Goal: Complete application form

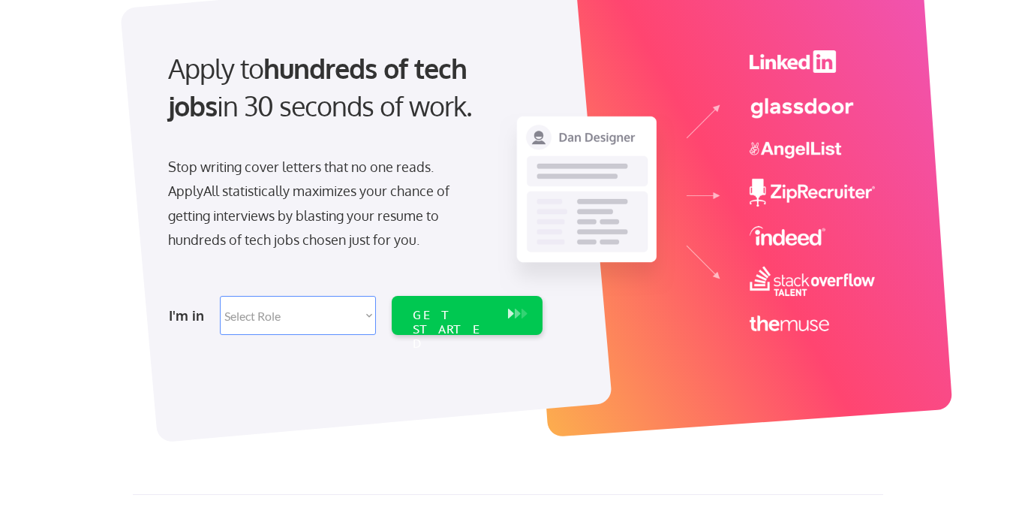
scroll to position [125, 0]
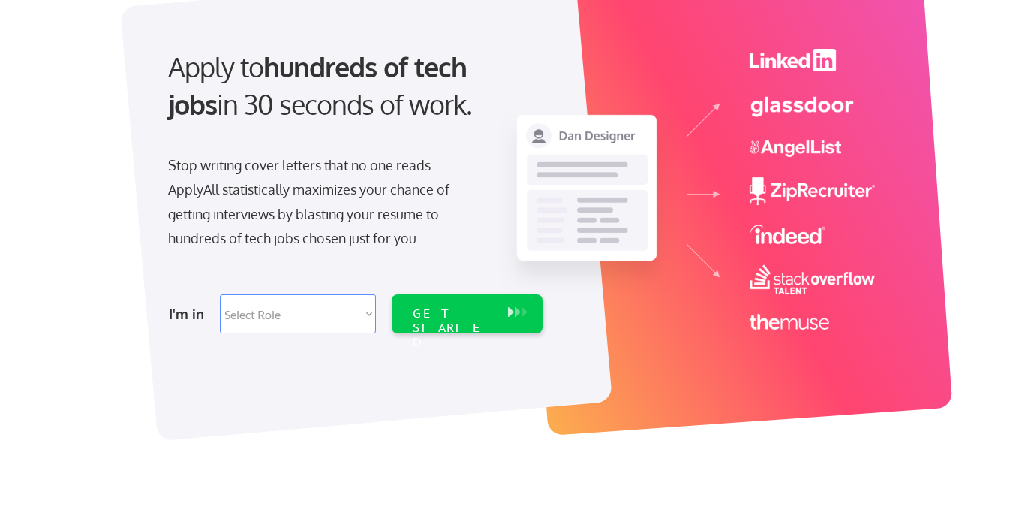
click at [365, 316] on select "Select Role Software Engineering Product Management Customer Success Sales UI/U…" at bounding box center [298, 313] width 156 height 39
select select ""marketing___comms""
click at [220, 294] on select "Select Role Software Engineering Product Management Customer Success Sales UI/U…" at bounding box center [298, 313] width 156 height 39
select select ""marketing___comms""
click at [438, 310] on div "GET STARTED" at bounding box center [453, 328] width 80 height 44
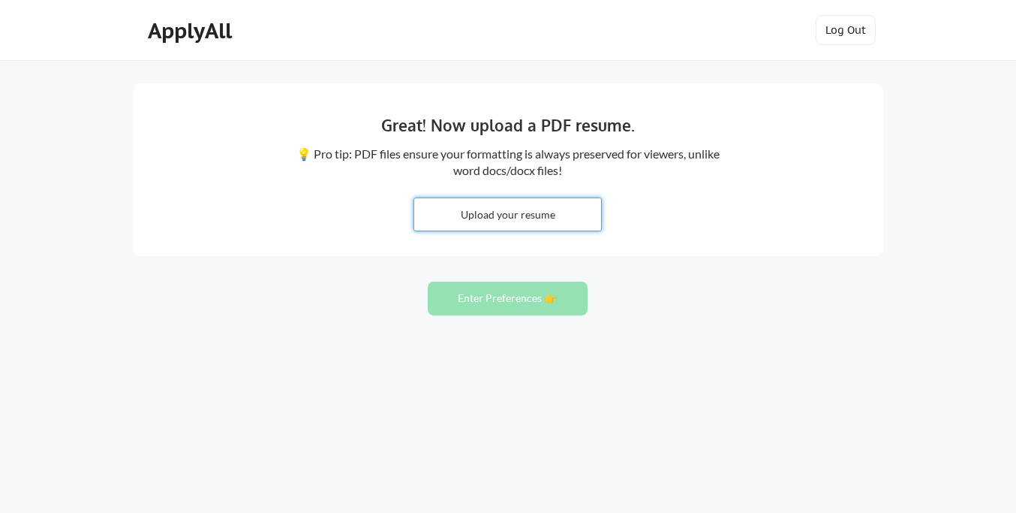
click at [468, 213] on input "file" at bounding box center [507, 214] width 187 height 32
type input "C:\fakepath\Casey Blackwood 2025_1.pdf"
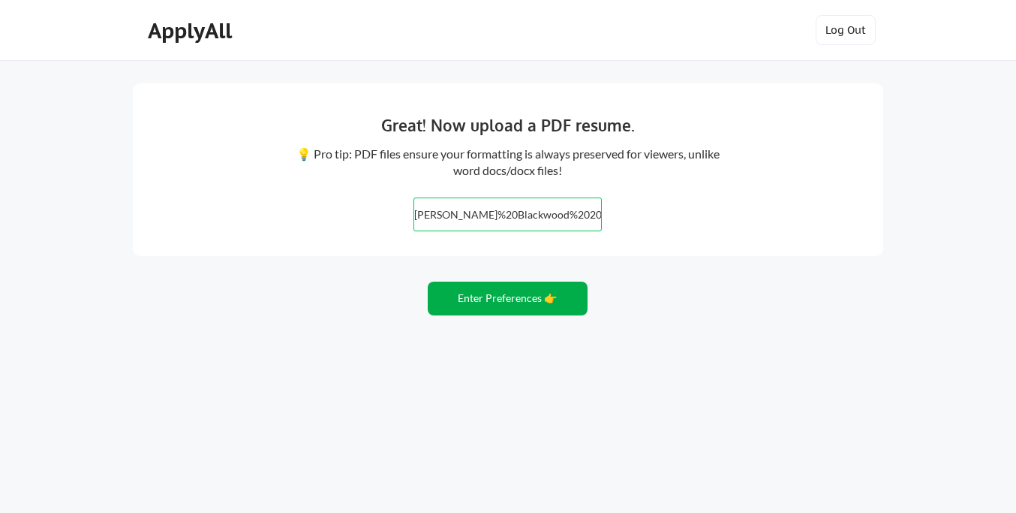
click at [497, 299] on button "Enter Preferences 👉" at bounding box center [508, 298] width 160 height 34
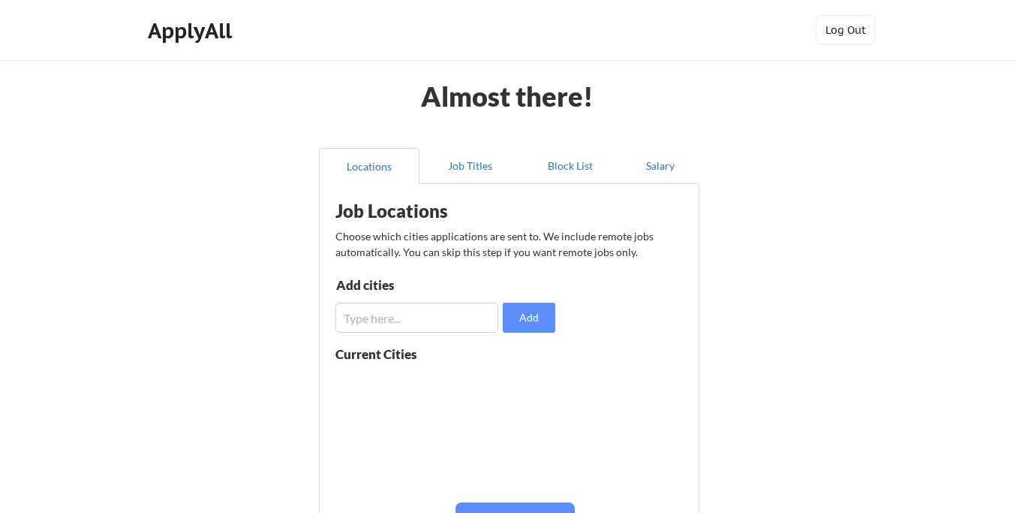
click at [476, 317] on input "input" at bounding box center [416, 317] width 163 height 30
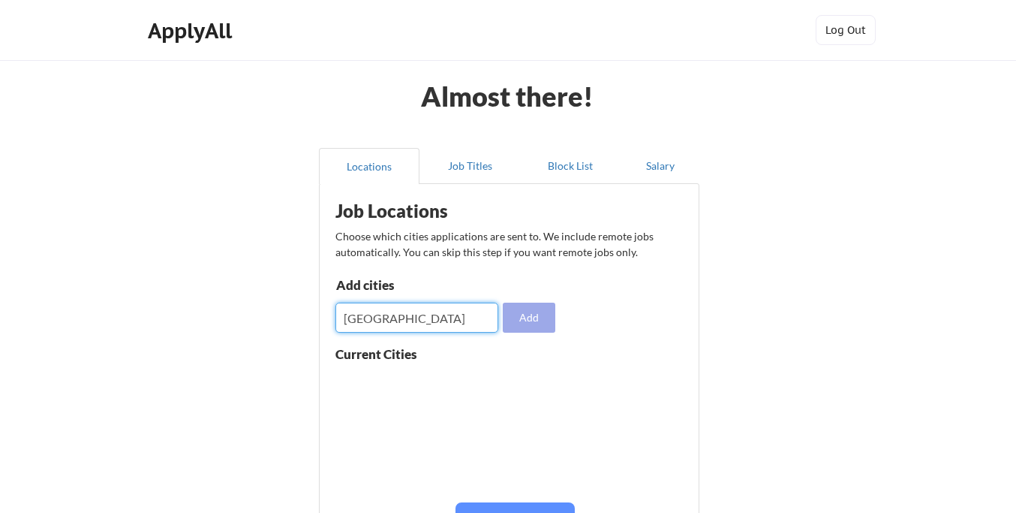
type input "[GEOGRAPHIC_DATA]"
click at [531, 318] on button "Add" at bounding box center [529, 317] width 53 height 30
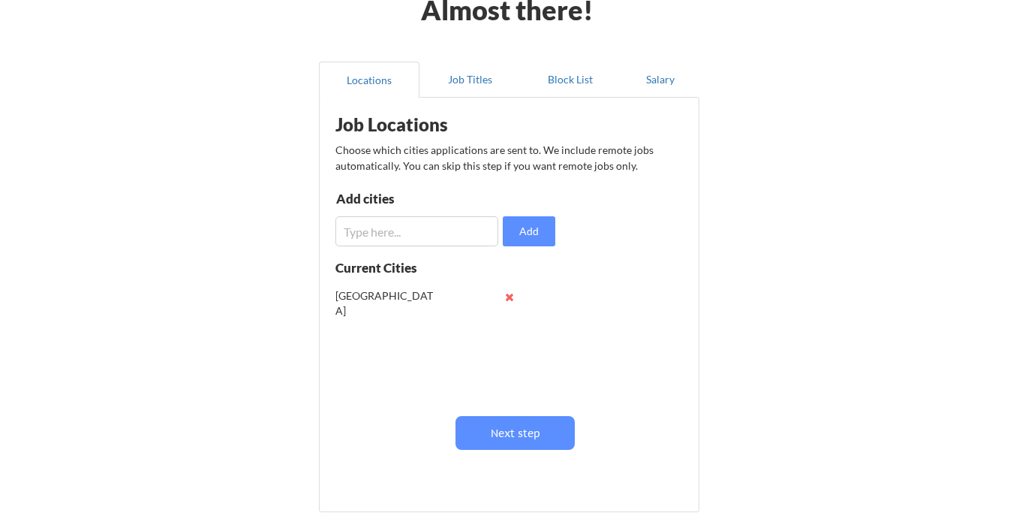
scroll to position [89, 0]
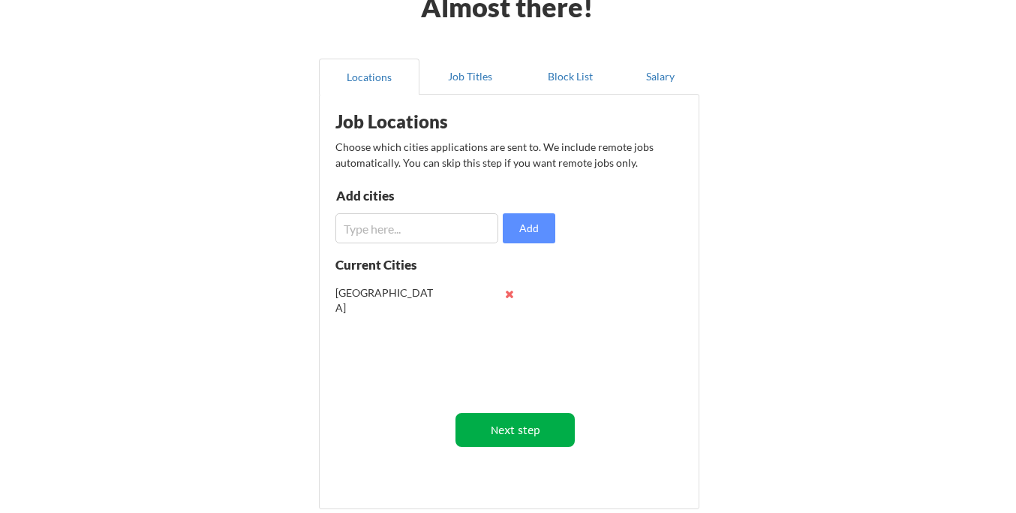
click at [510, 439] on button "Next step" at bounding box center [515, 430] width 119 height 34
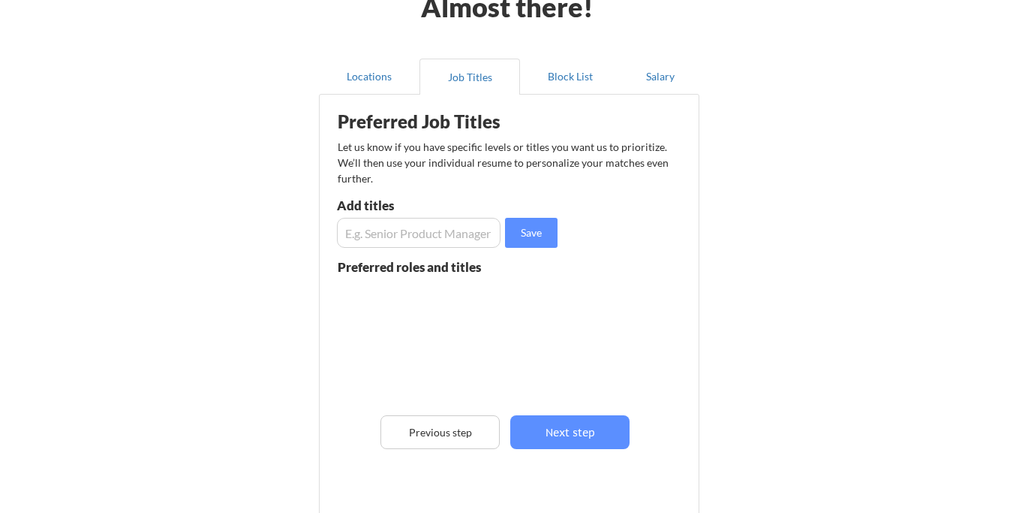
click at [373, 232] on input "input" at bounding box center [419, 233] width 164 height 30
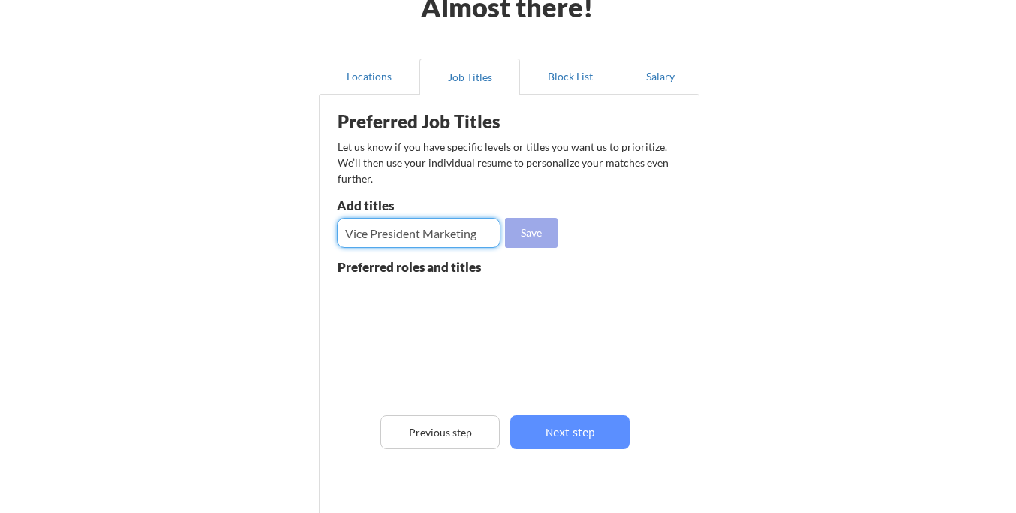
type input "Vice President Marketing"
click at [543, 234] on button "Save" at bounding box center [531, 233] width 53 height 30
click at [396, 233] on input "input" at bounding box center [419, 233] width 164 height 30
type input "VP Marketing"
click at [551, 237] on button "Save" at bounding box center [531, 233] width 53 height 30
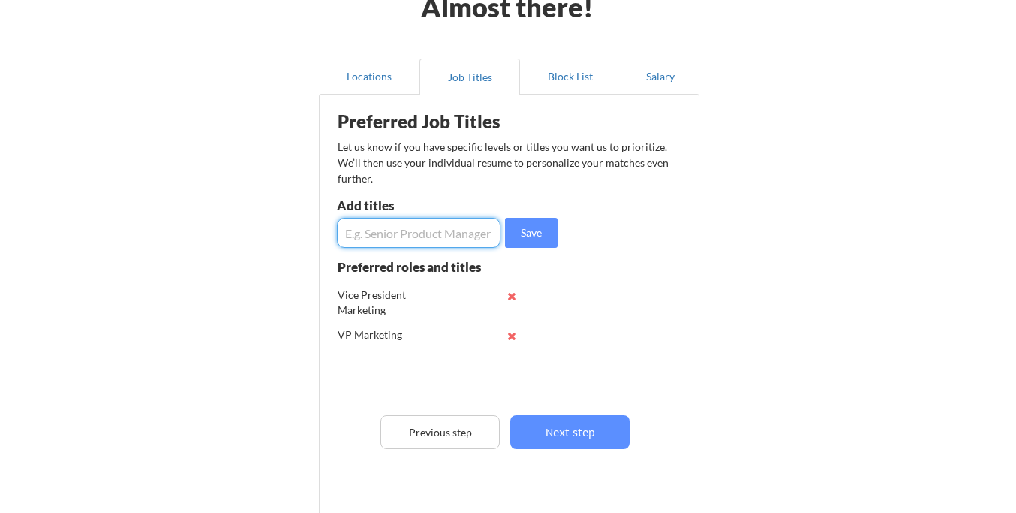
click at [414, 243] on input "input" at bounding box center [419, 233] width 164 height 30
type input "Integrated Marketing"
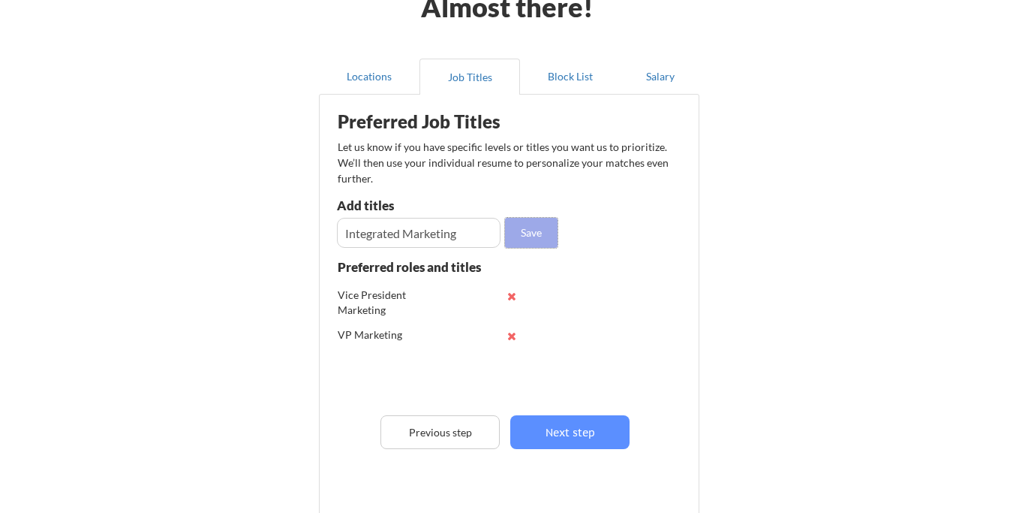
click at [535, 233] on button "Save" at bounding box center [531, 233] width 53 height 30
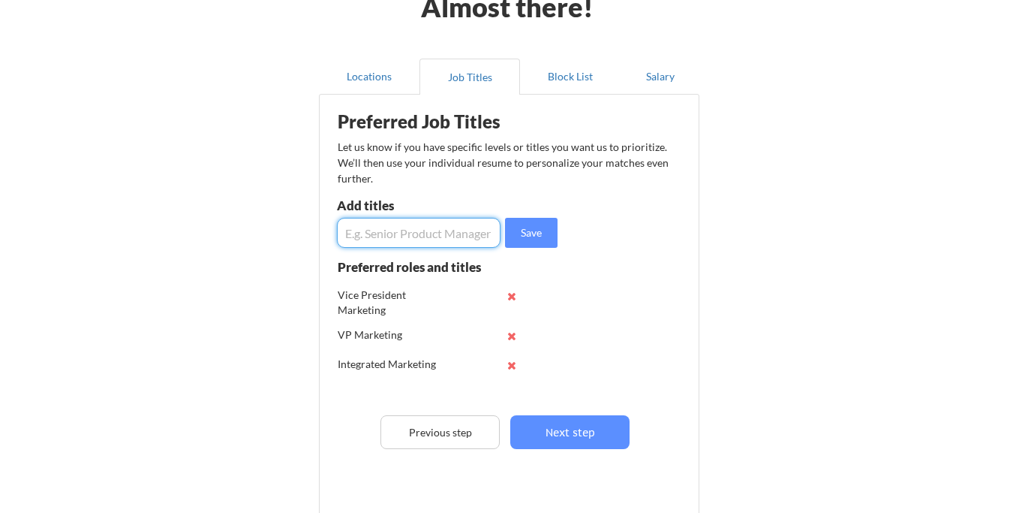
click at [431, 229] on input "input" at bounding box center [419, 233] width 164 height 30
type input "Marketing Strategy"
click at [531, 236] on button "Save" at bounding box center [531, 233] width 53 height 30
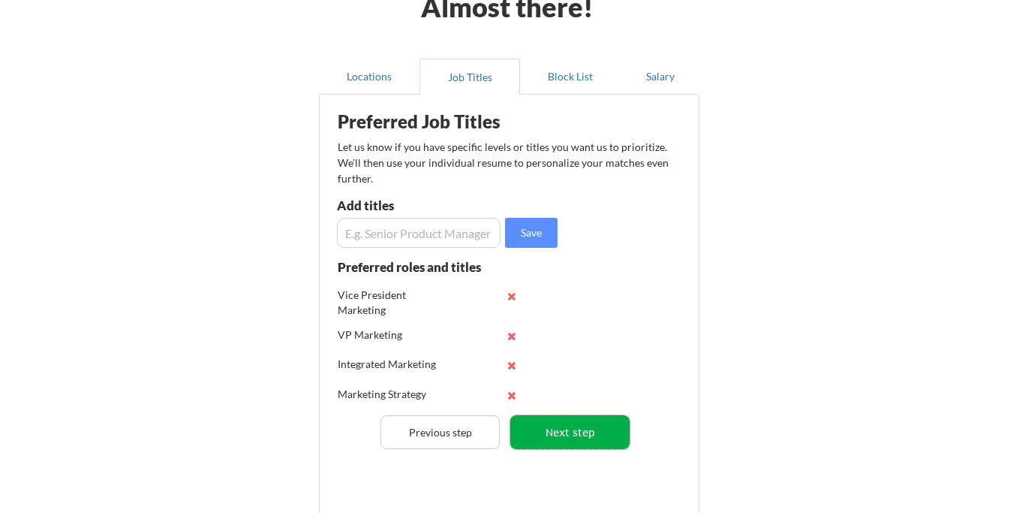
click at [565, 440] on button "Next step" at bounding box center [569, 432] width 119 height 34
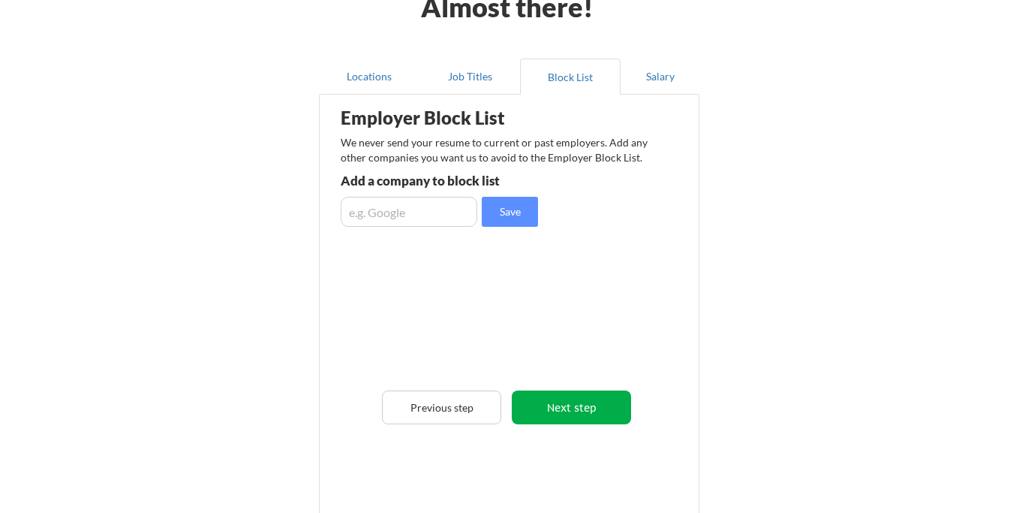
click at [552, 415] on button "Next step" at bounding box center [571, 407] width 119 height 34
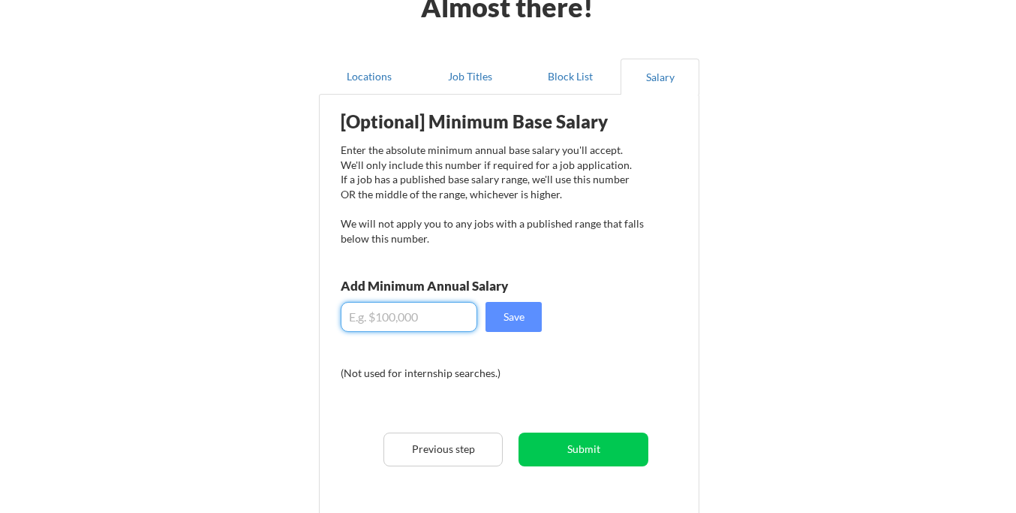
click at [400, 317] on input "input" at bounding box center [409, 317] width 137 height 30
type input "$250,000"
click at [510, 320] on button "Save" at bounding box center [514, 317] width 56 height 30
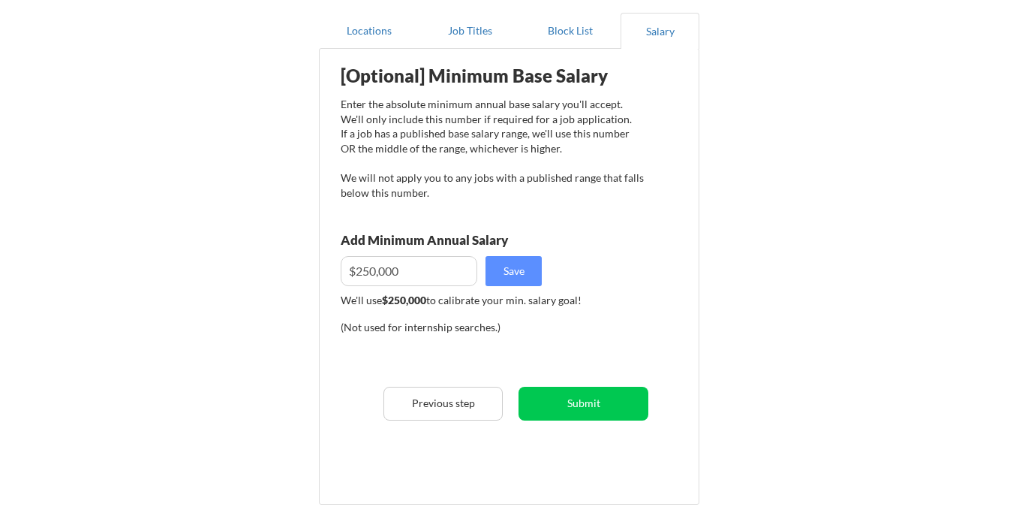
scroll to position [155, 0]
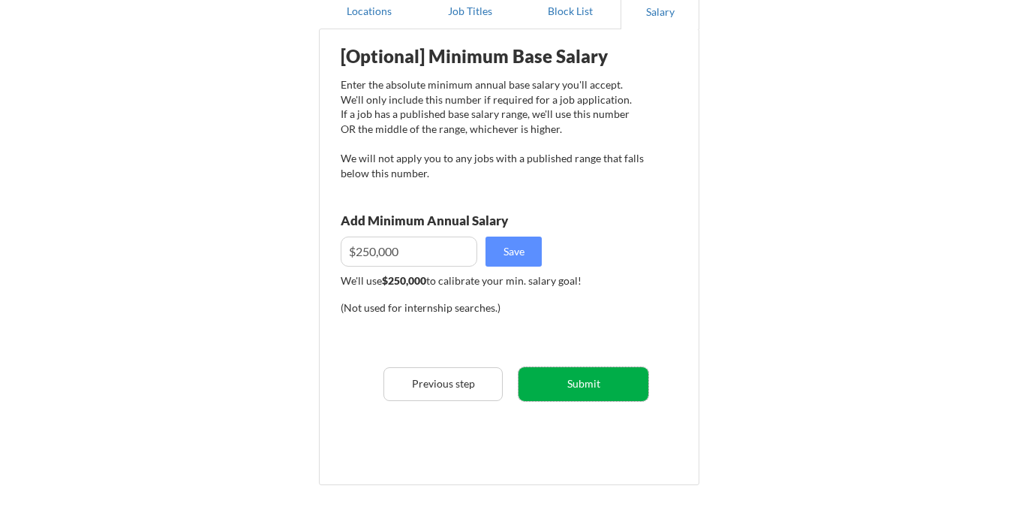
click at [572, 384] on button "Submit" at bounding box center [584, 384] width 130 height 34
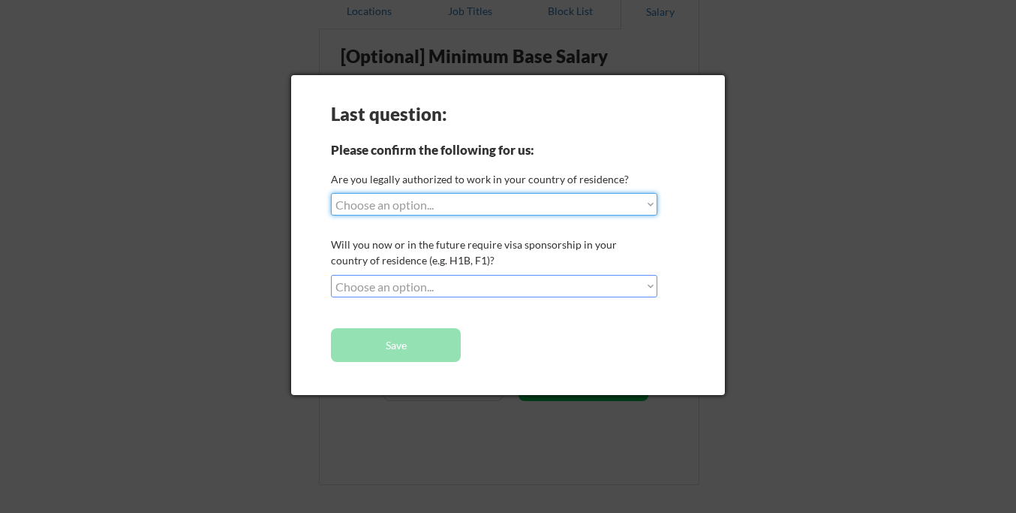
click at [548, 206] on select "Choose an option... Yes, I am a US Citizen Yes, I am a Canadian Citizen Yes, I …" at bounding box center [494, 204] width 326 height 23
select select ""yes__i_am_a_us_citizen""
click at [331, 193] on select "Choose an option... Yes, I am a US Citizen Yes, I am a Canadian Citizen Yes, I …" at bounding box center [494, 204] width 326 height 23
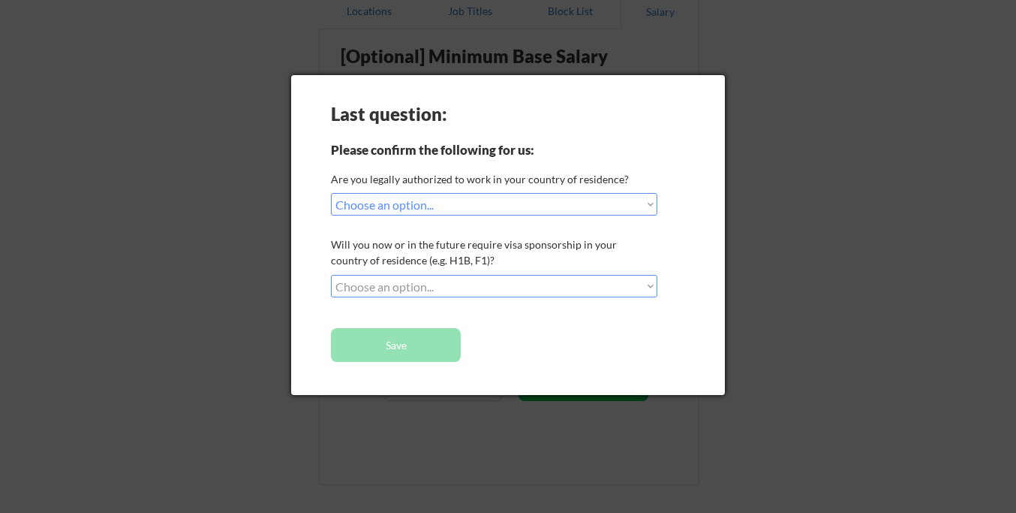
click at [519, 286] on select "Choose an option... No, I will not need sponsorship Yes, I will need sponsorship" at bounding box center [494, 286] width 326 height 23
select select ""no__i_will_not_need_sponsorship""
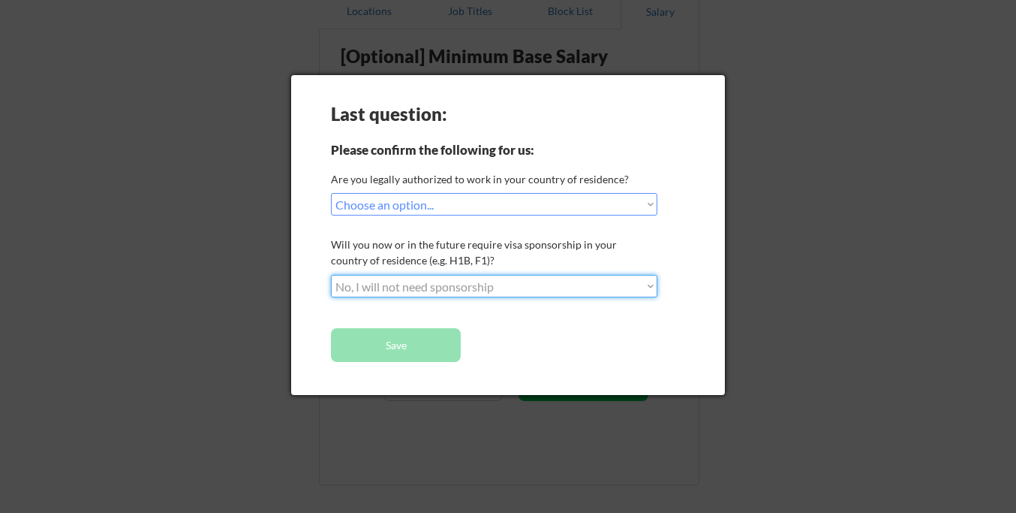
click at [331, 275] on select "Choose an option... No, I will not need sponsorship Yes, I will need sponsorship" at bounding box center [494, 286] width 326 height 23
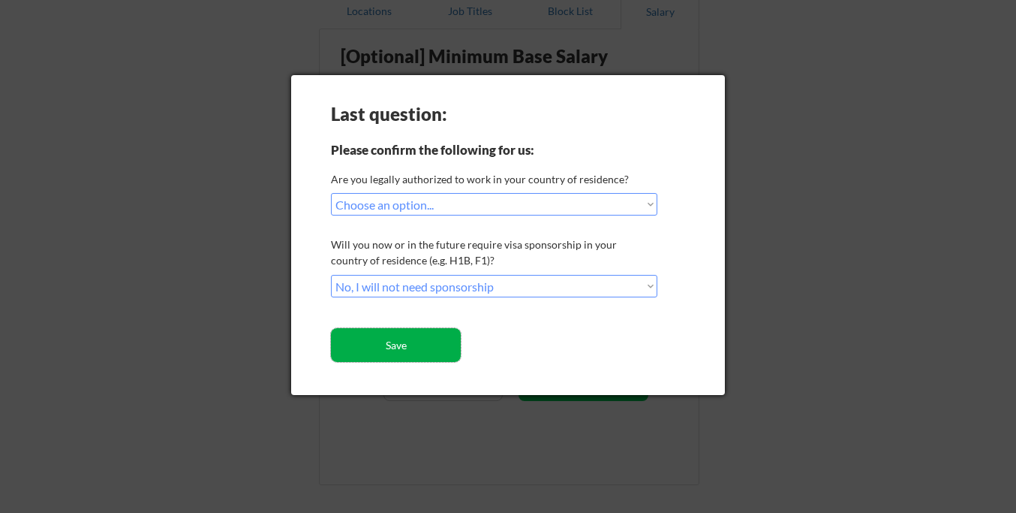
click at [416, 345] on button "Save" at bounding box center [396, 345] width 130 height 34
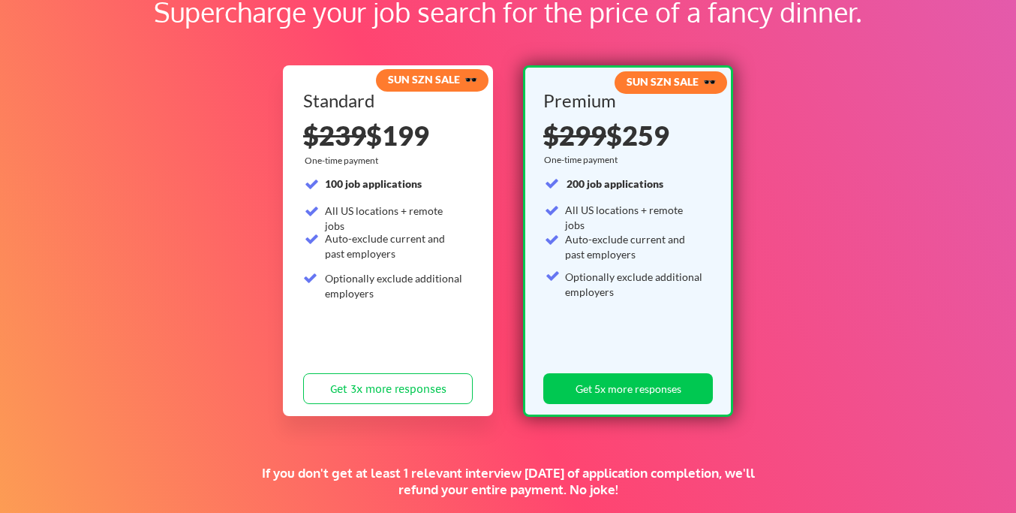
scroll to position [149, 0]
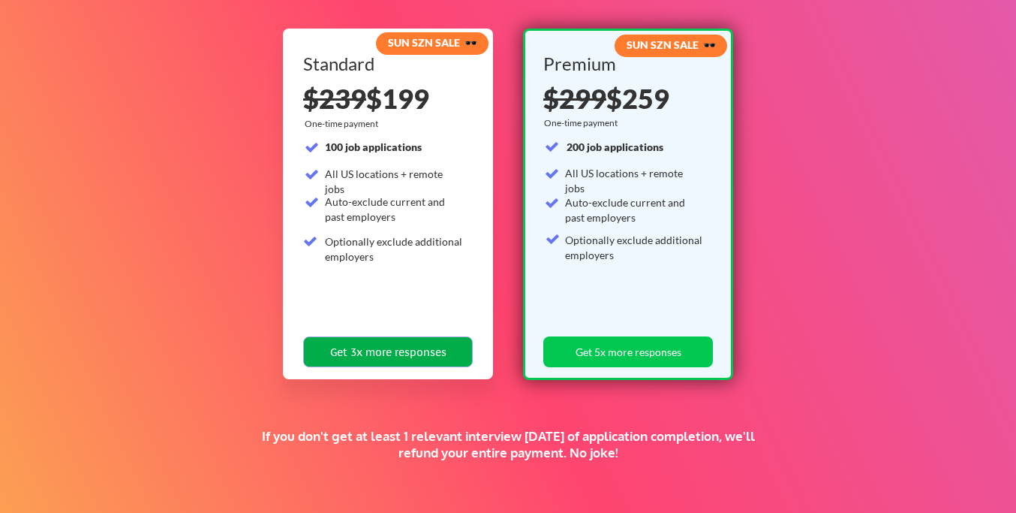
click at [400, 353] on button "Get 3x more responses" at bounding box center [388, 351] width 170 height 31
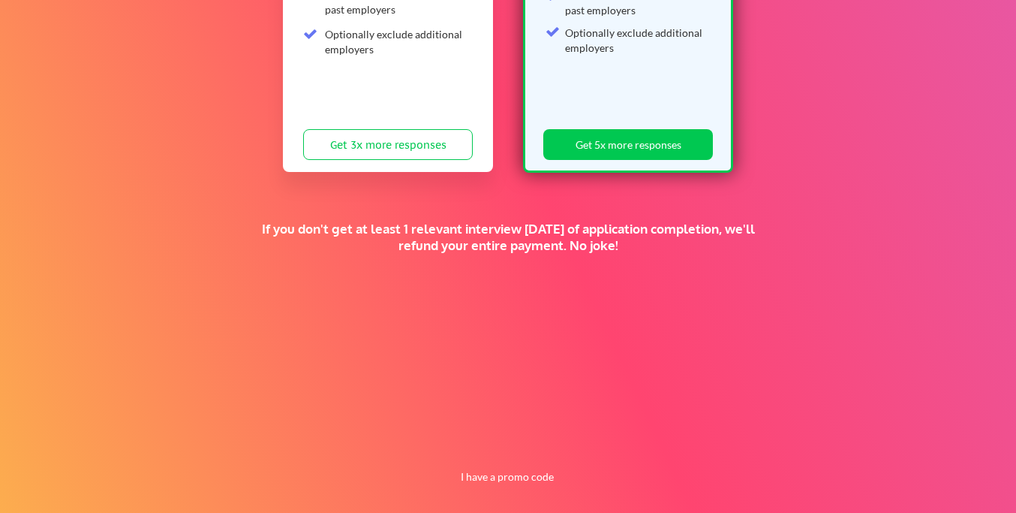
scroll to position [368, 0]
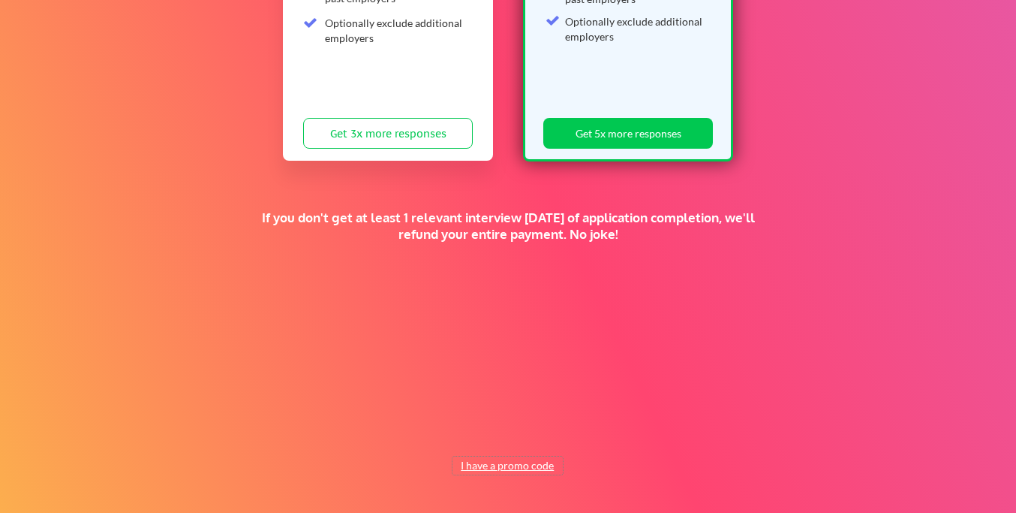
click at [483, 464] on button "I have a promo code" at bounding box center [508, 465] width 110 height 18
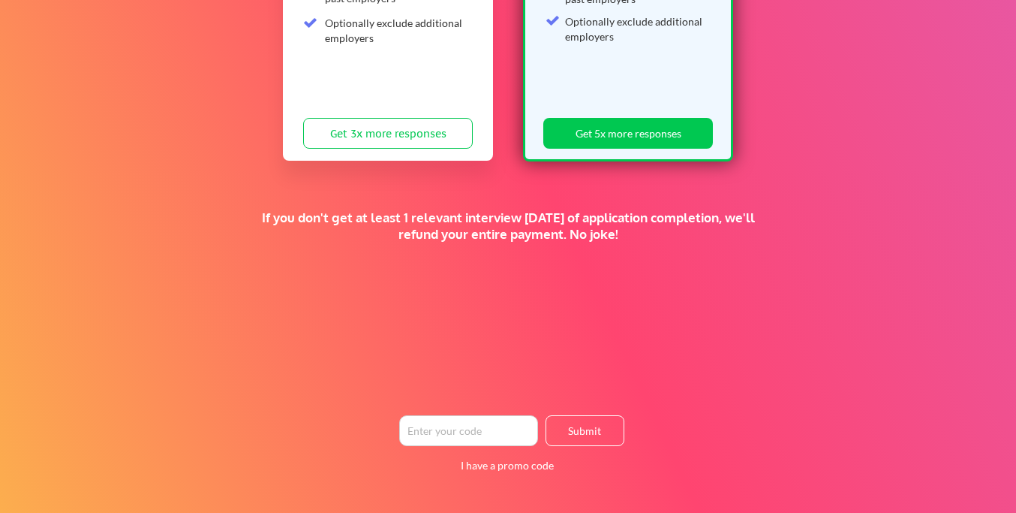
click at [472, 426] on input "input" at bounding box center [468, 430] width 139 height 31
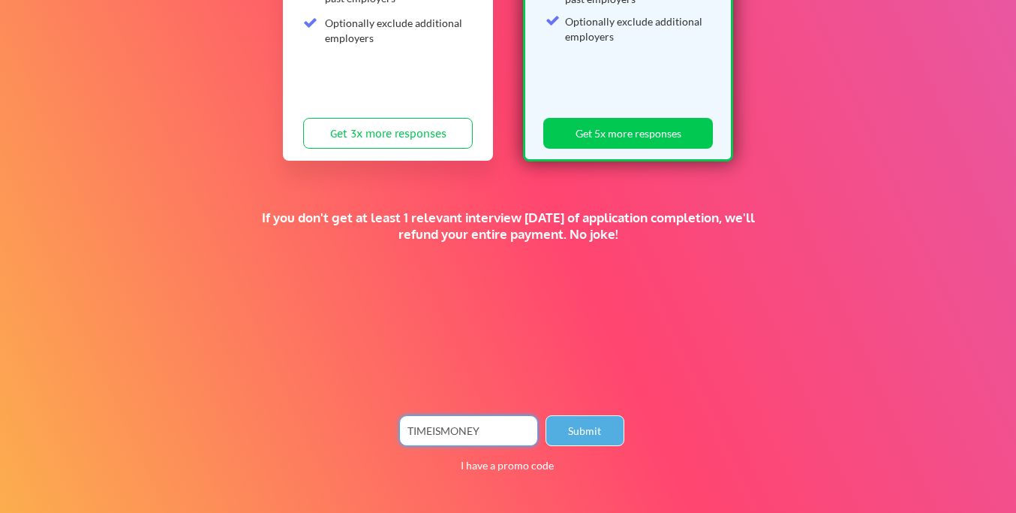
type input "TIMEISMONEY"
click at [594, 434] on button "Submit" at bounding box center [585, 430] width 79 height 31
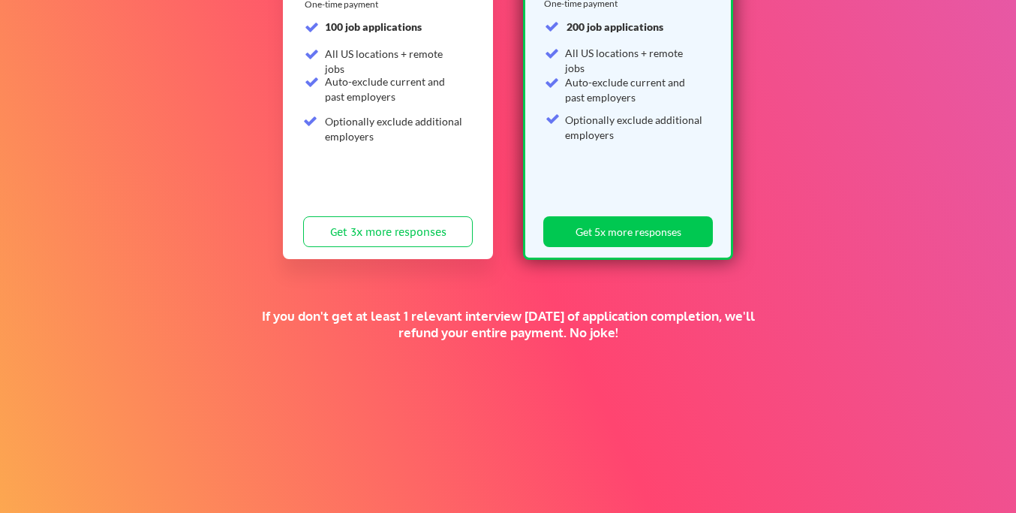
scroll to position [262, 0]
